Goal: Task Accomplishment & Management: Use online tool/utility

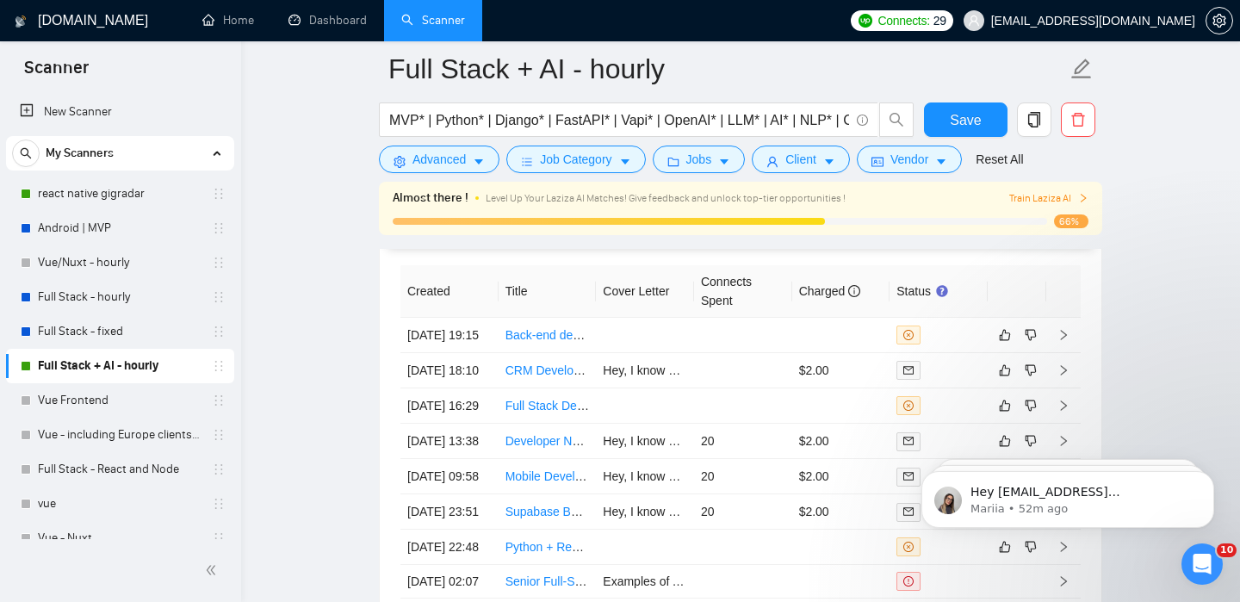
scroll to position [4553, 0]
click at [126, 198] on link "react native gigradar" at bounding box center [120, 194] width 164 height 34
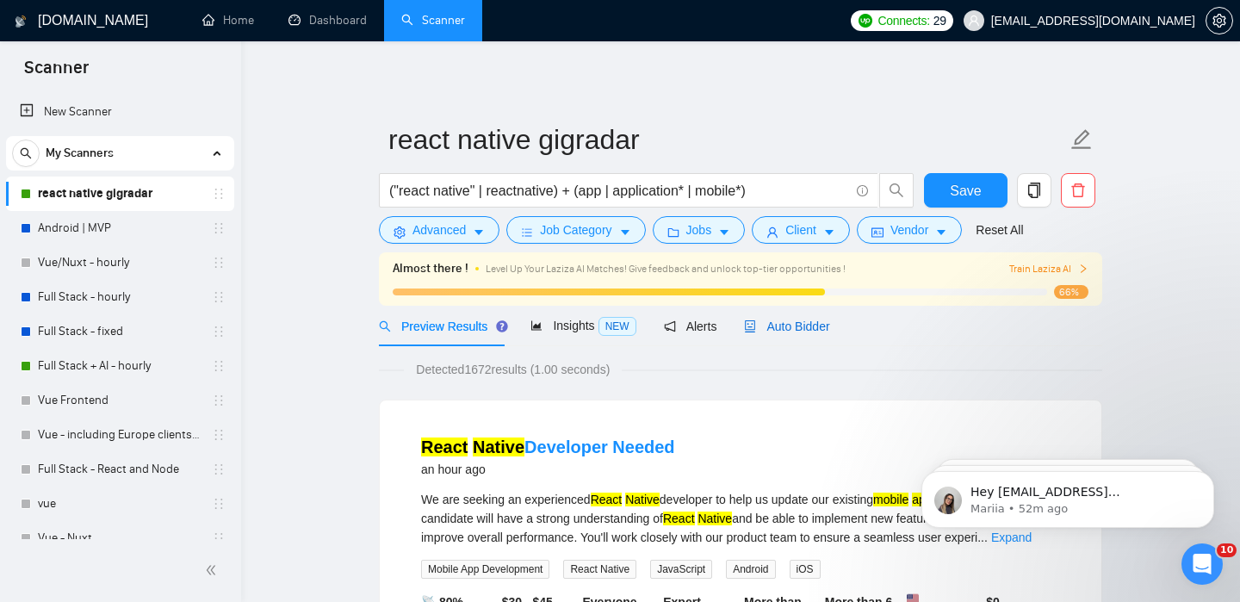
click at [786, 324] on span "Auto Bidder" at bounding box center [786, 327] width 85 height 14
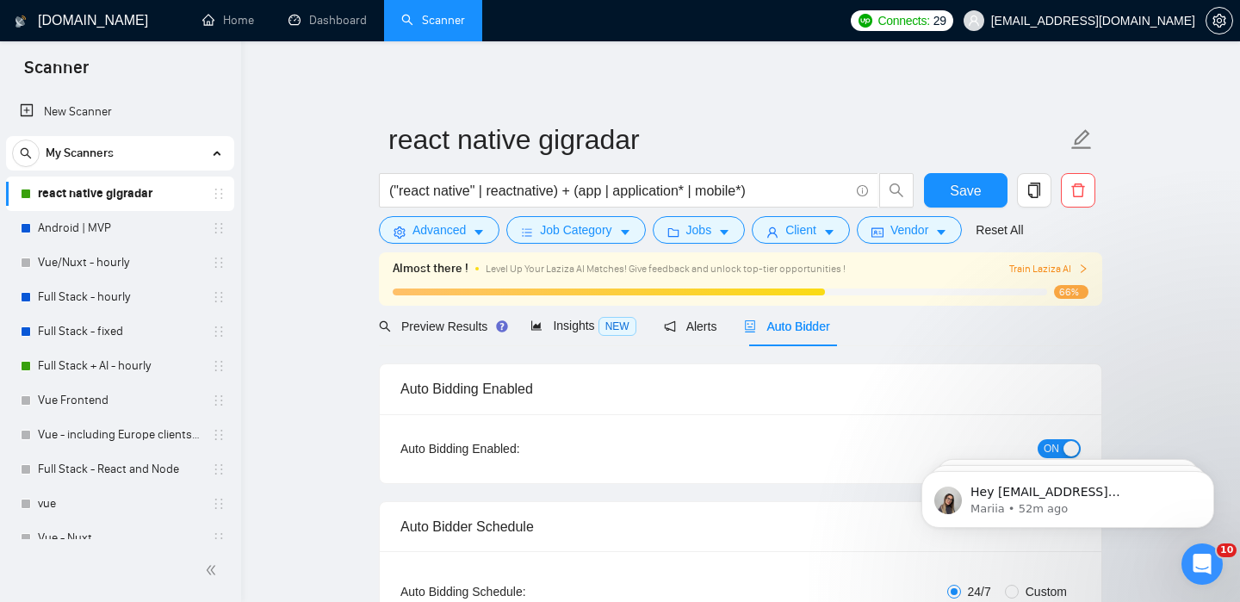
checkbox input "true"
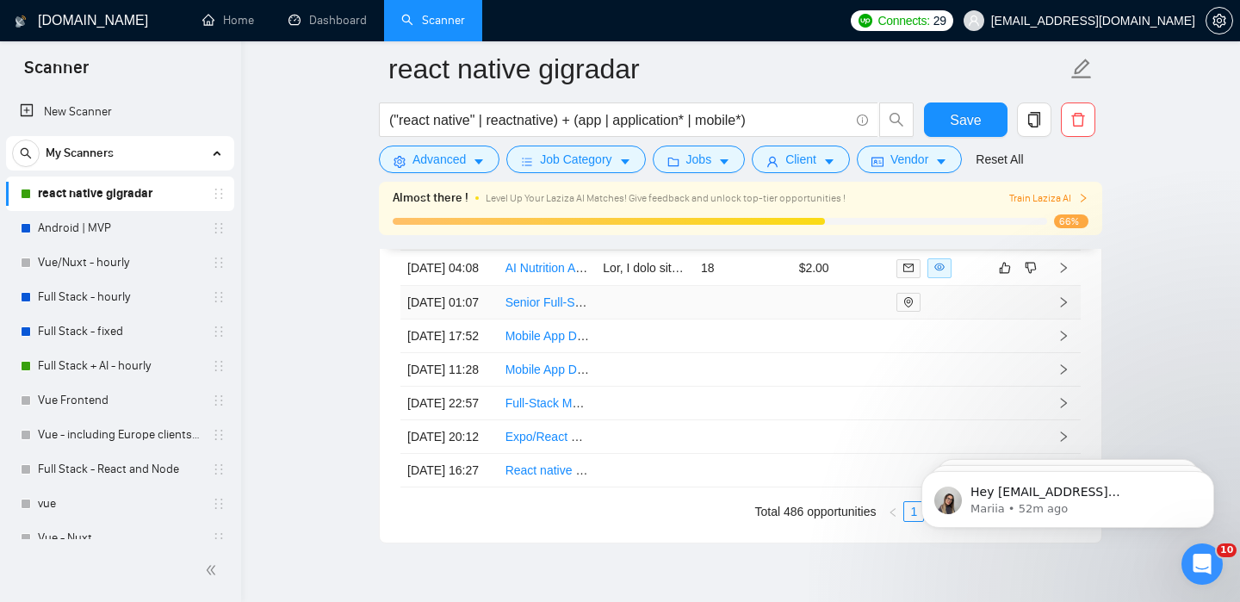
scroll to position [4849, 0]
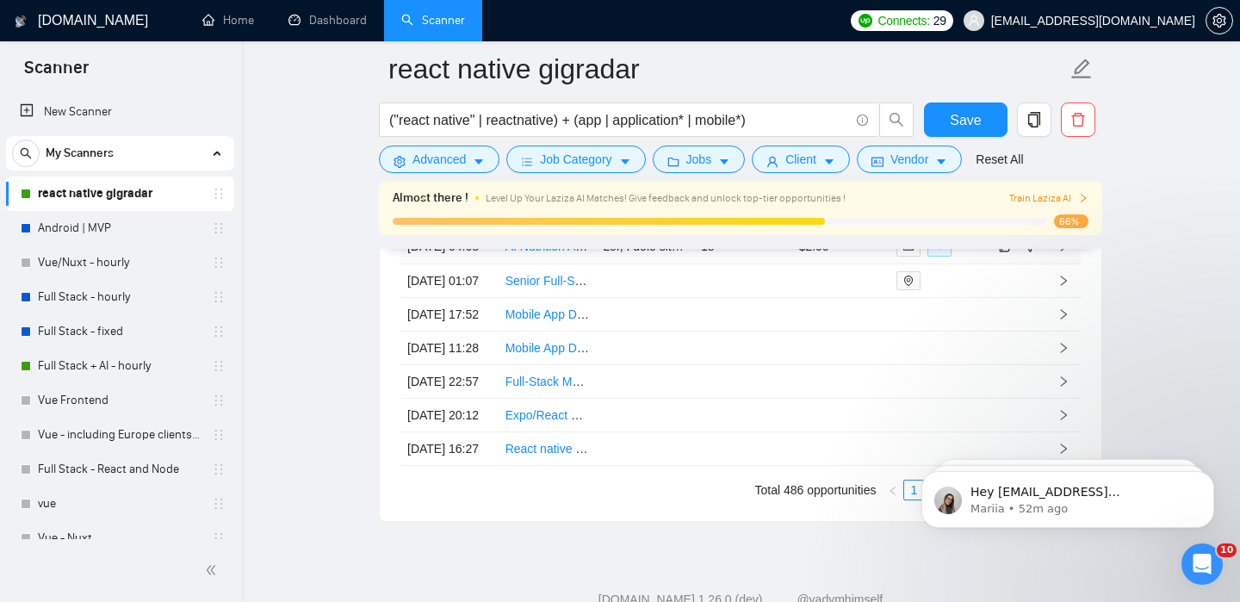
click at [1064, 252] on icon "right" at bounding box center [1064, 246] width 6 height 10
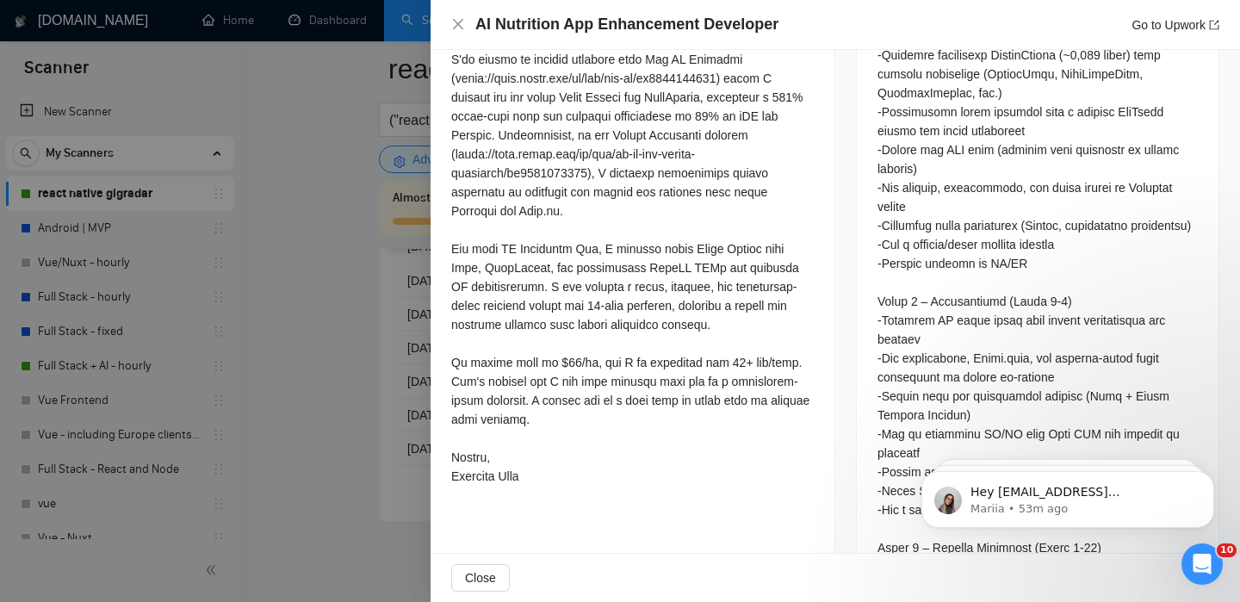
scroll to position [1268, 0]
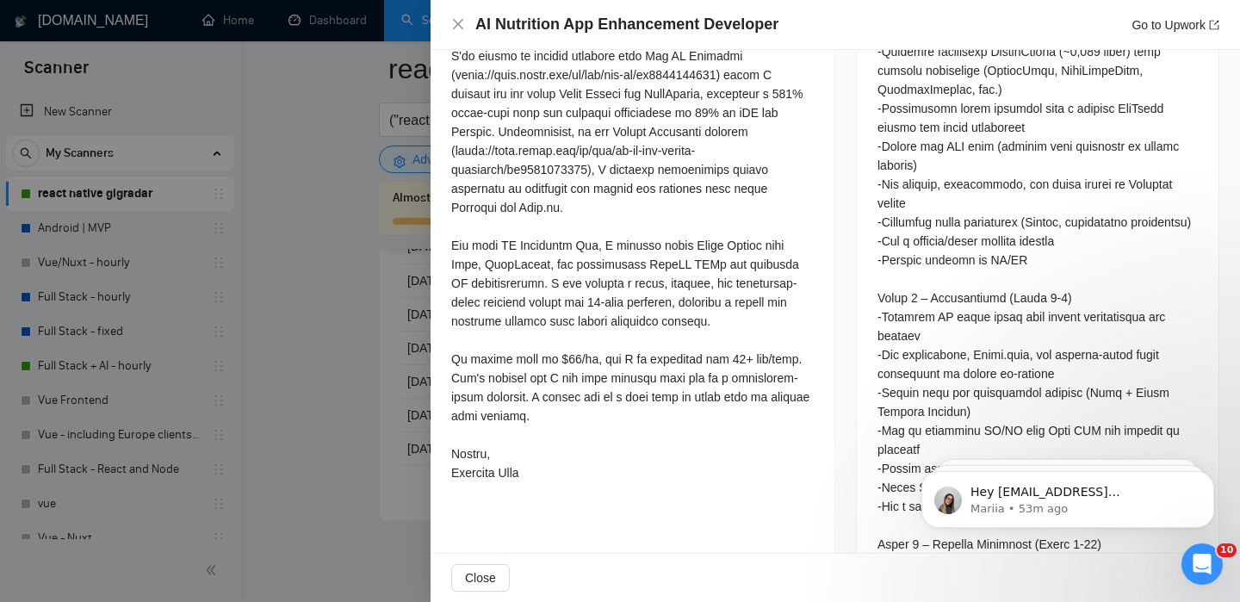
click at [403, 460] on div at bounding box center [620, 301] width 1240 height 602
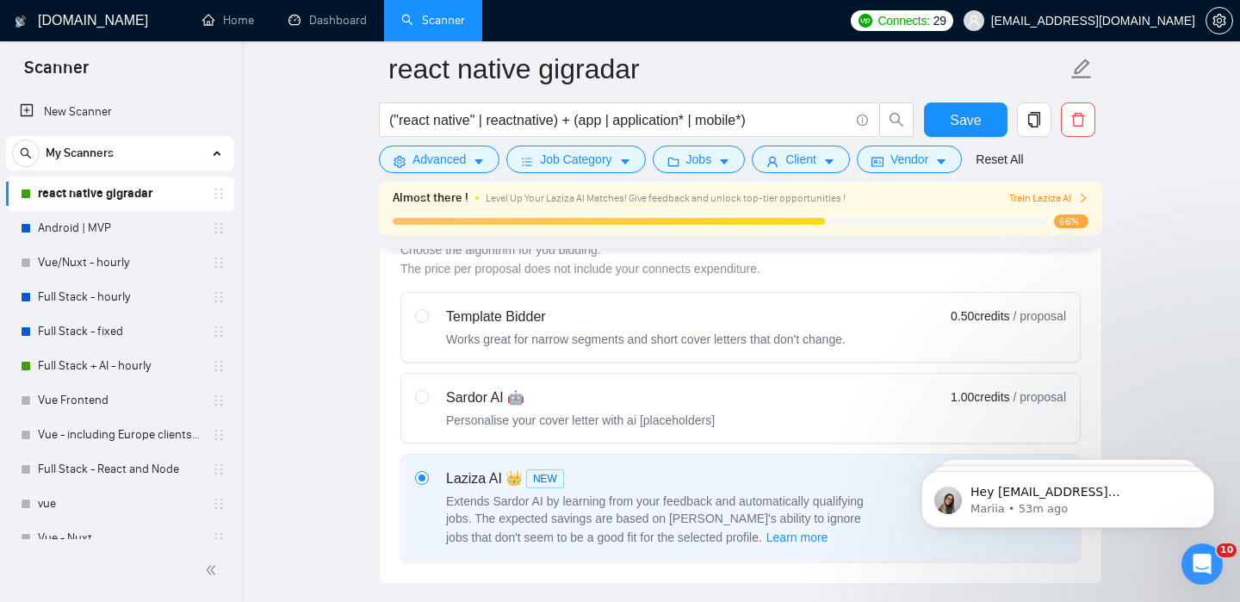
scroll to position [507, 0]
